Goal: Transaction & Acquisition: Obtain resource

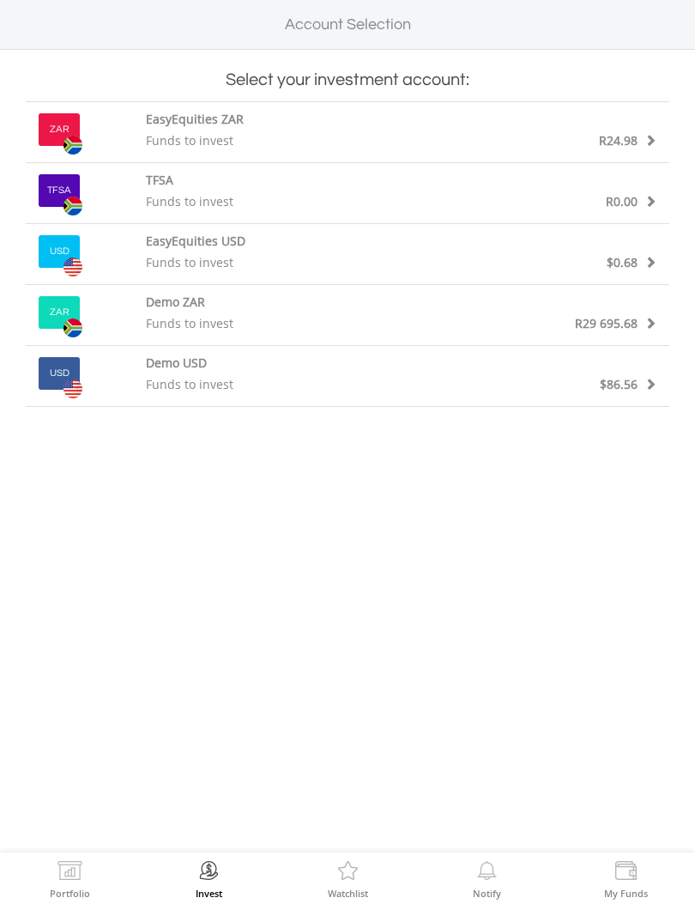
click at [116, 145] on div "ZAR" at bounding box center [79, 128] width 107 height 35
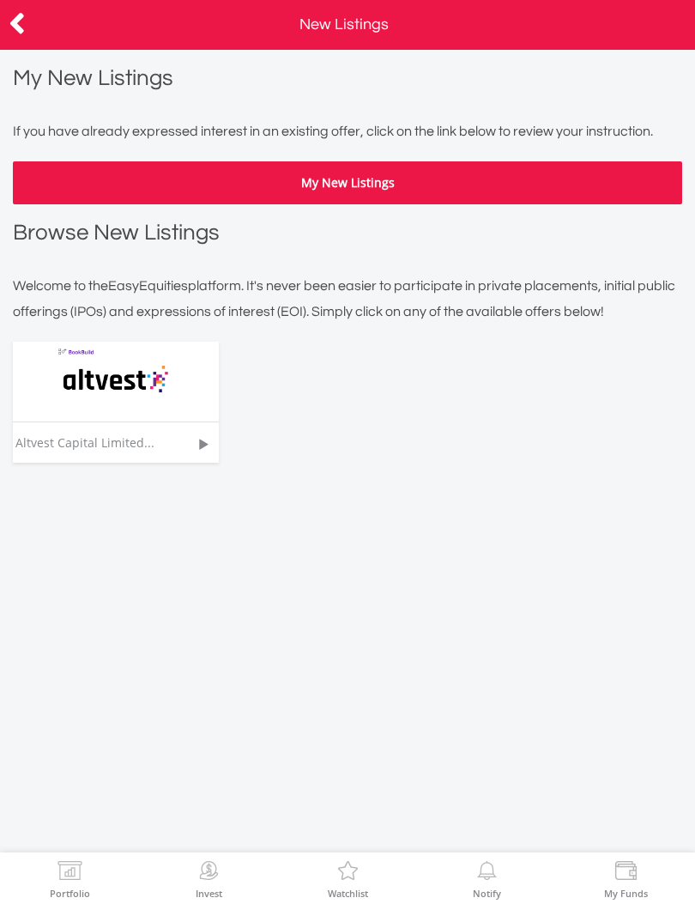
click at [123, 374] on img at bounding box center [115, 382] width 129 height 80
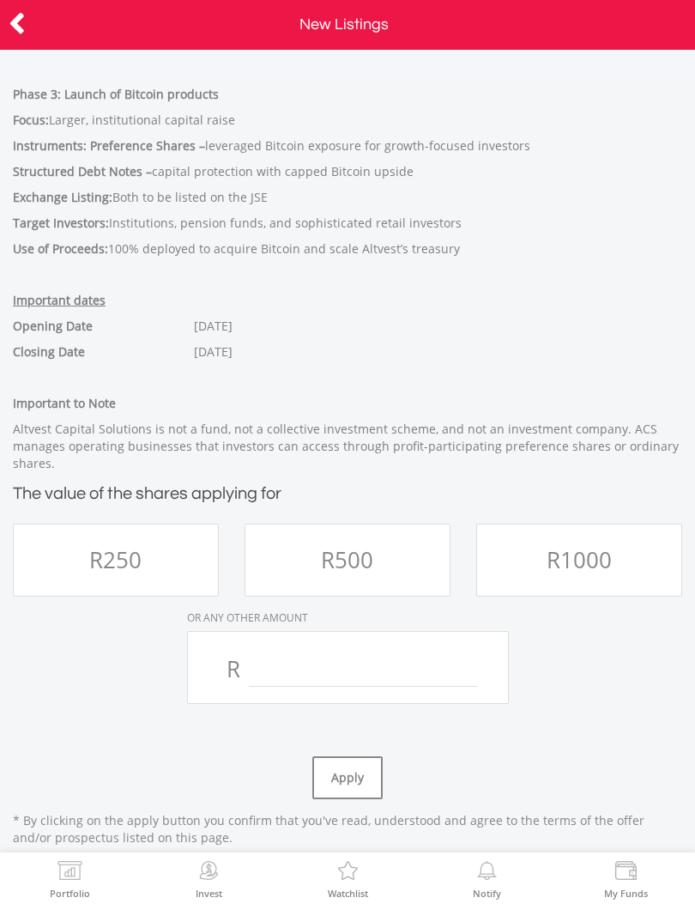
scroll to position [935, 0]
click at [90, 546] on span "R250" at bounding box center [115, 561] width 52 height 31
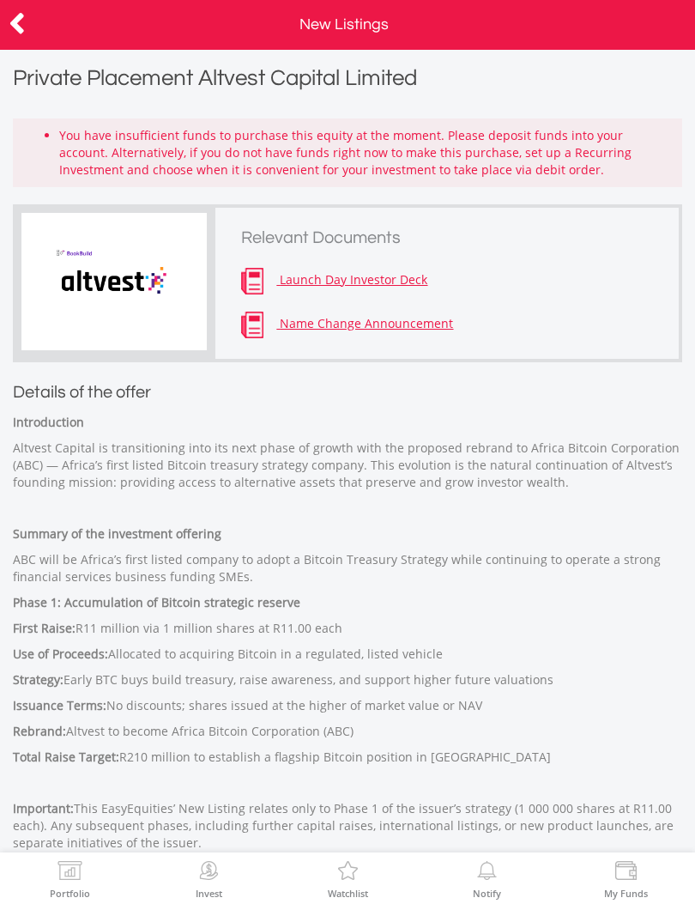
click at [102, 292] on img at bounding box center [114, 283] width 129 height 80
click at [330, 287] on span "Launch Day Investor Deck" at bounding box center [354, 279] width 148 height 16
